Goal: Information Seeking & Learning: Learn about a topic

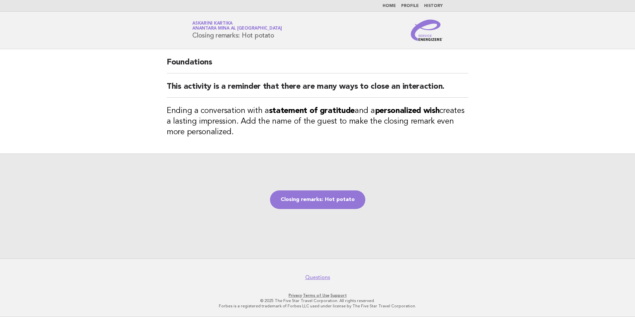
click at [394, 5] on link "Home" at bounding box center [388, 6] width 13 height 4
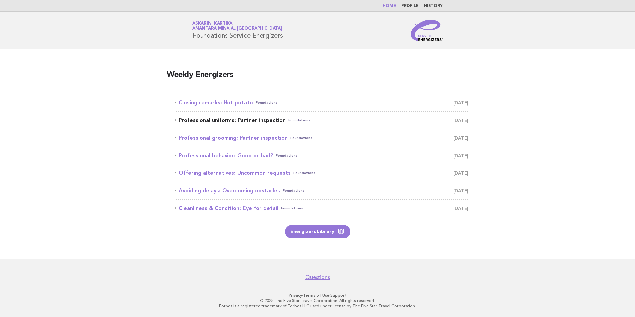
click at [216, 119] on link "Professional uniforms: Partner inspection Foundations October 1" at bounding box center [321, 119] width 293 height 9
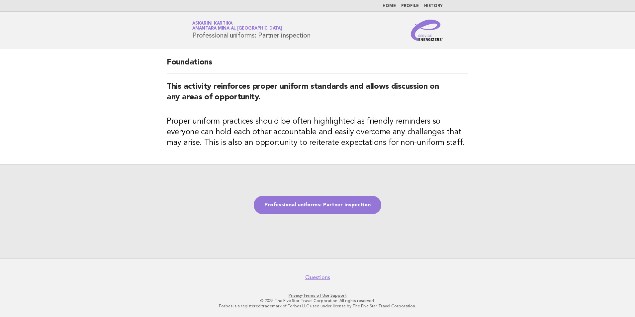
drag, startPoint x: 313, startPoint y: 35, endPoint x: 188, endPoint y: 38, distance: 125.2
click at [188, 38] on div "Service Energizers Askarini Kartika Anantara Mina al [GEOGRAPHIC_DATA] Professi…" at bounding box center [317, 30] width 269 height 21
copy h1 "Professional uniforms: Partner inspection"
